Goal: Navigation & Orientation: Find specific page/section

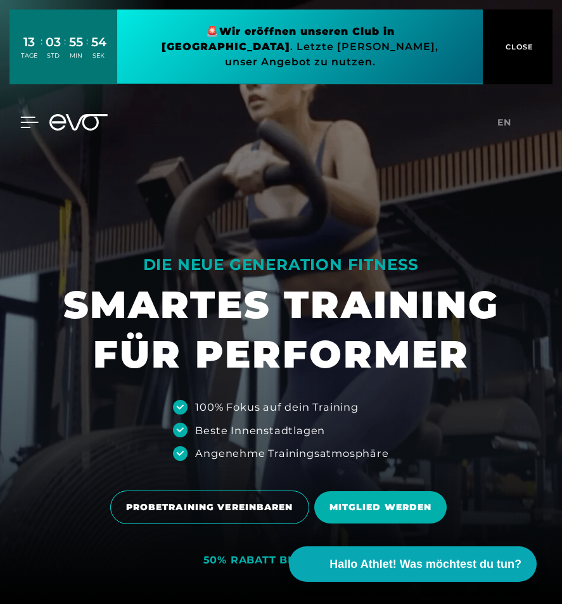
click at [29, 117] on icon at bounding box center [29, 122] width 18 height 11
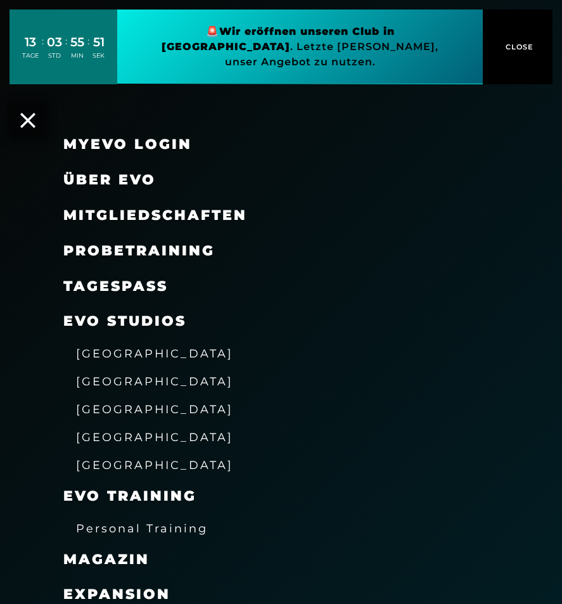
click at [129, 210] on span "Mitgliedschaften" at bounding box center [155, 215] width 184 height 17
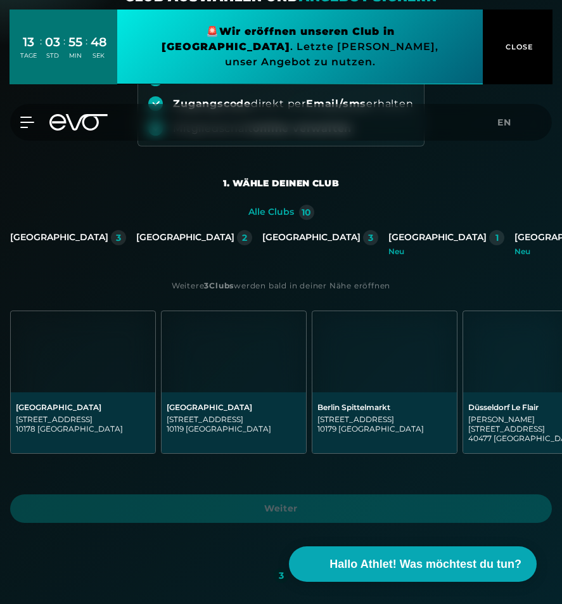
scroll to position [120, 0]
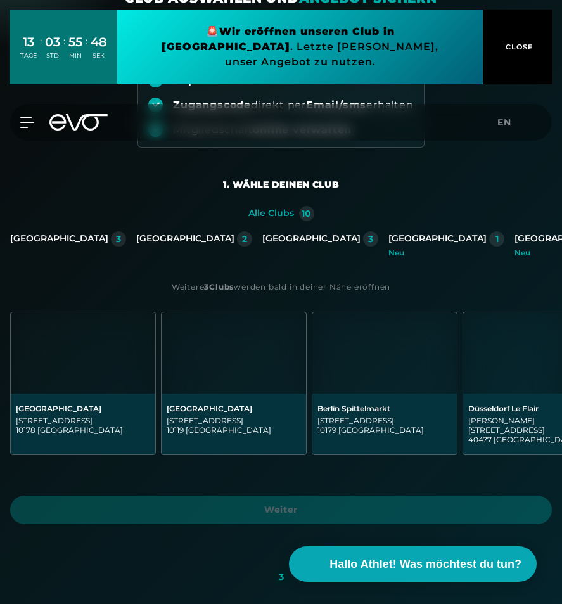
click at [388, 238] on div "[GEOGRAPHIC_DATA]" at bounding box center [437, 238] width 98 height 11
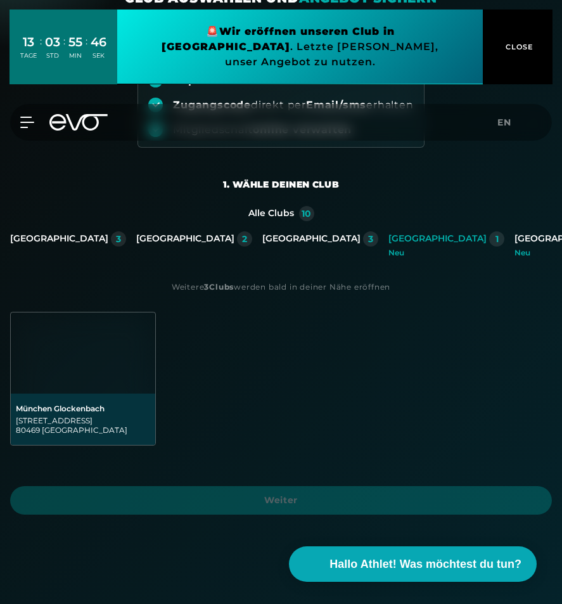
click at [91, 364] on img at bounding box center [83, 352] width 144 height 81
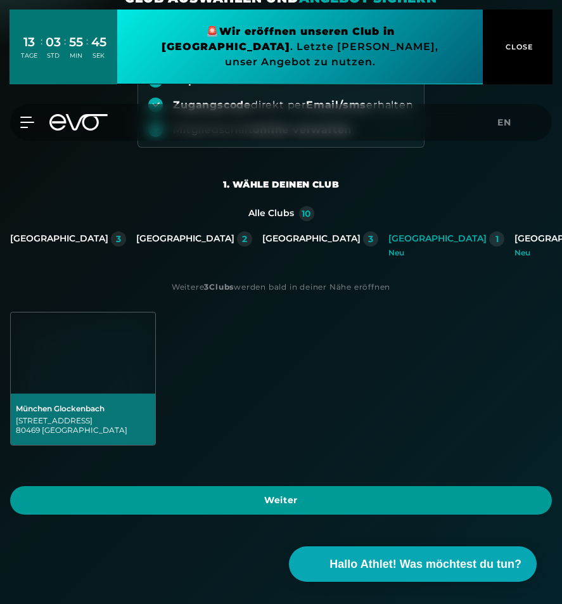
click at [262, 501] on span "Weiter" at bounding box center [280, 500] width 511 height 13
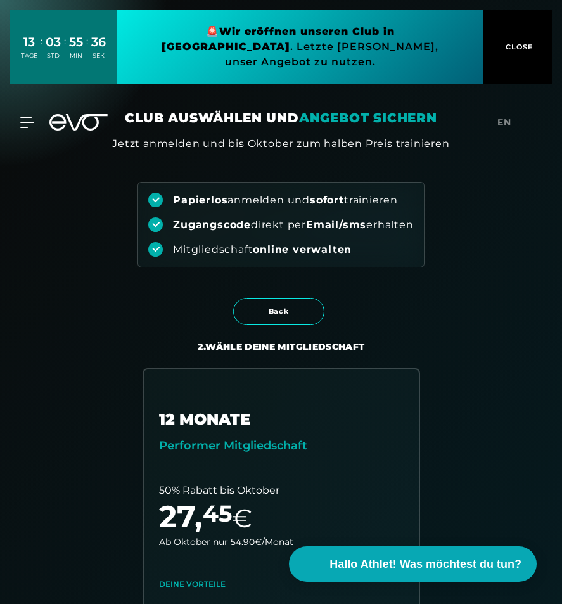
scroll to position [0, 0]
click at [26, 117] on icon at bounding box center [29, 122] width 18 height 11
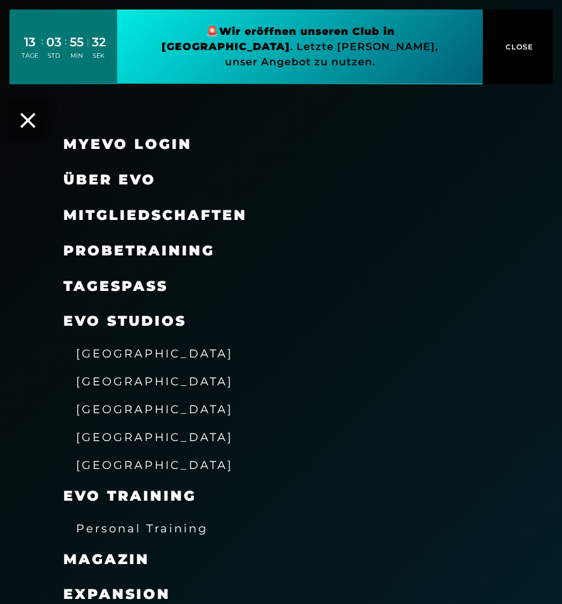
click at [107, 435] on span "[GEOGRAPHIC_DATA]" at bounding box center [154, 436] width 157 height 13
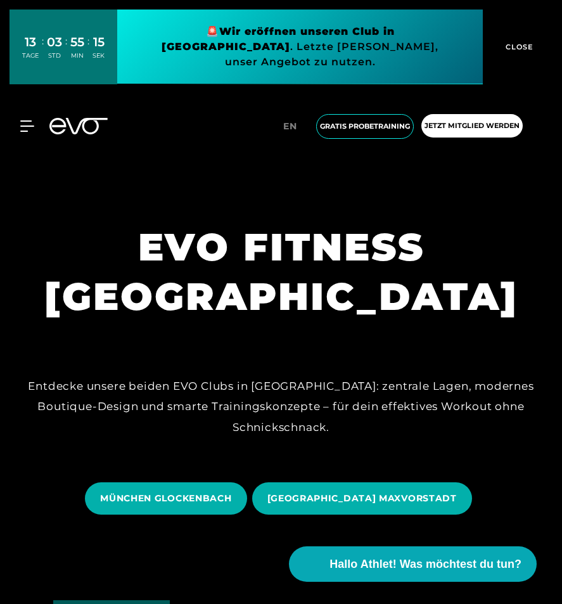
scroll to position [50, 0]
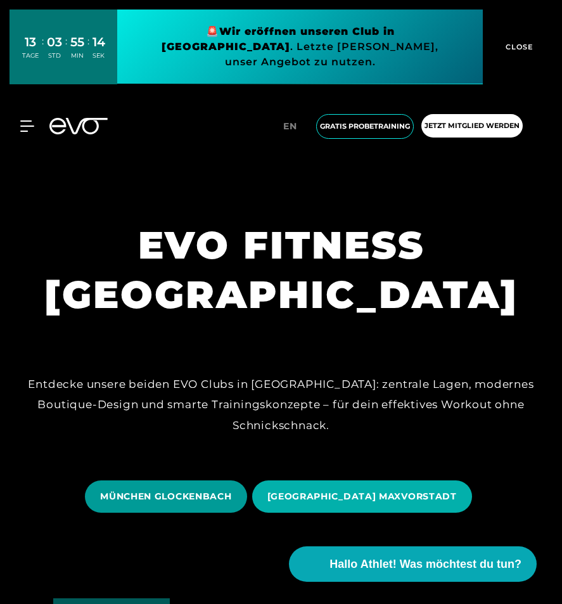
click at [231, 501] on span "MÜNCHEN GLOCKENBACH" at bounding box center [165, 496] width 131 height 13
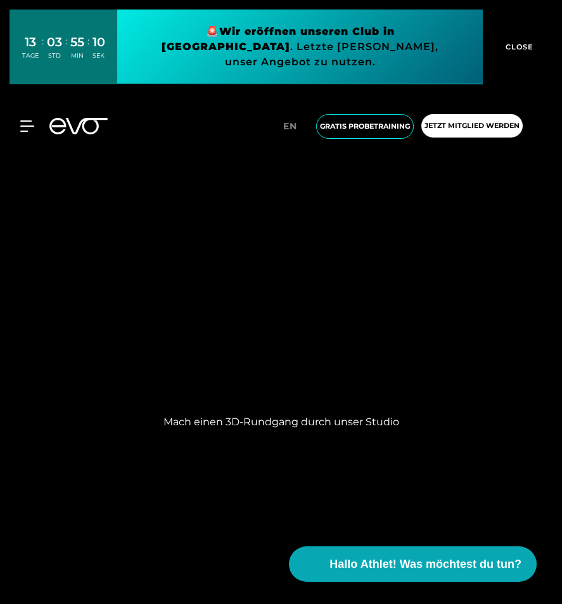
scroll to position [1110, 0]
